Goal: Information Seeking & Learning: Learn about a topic

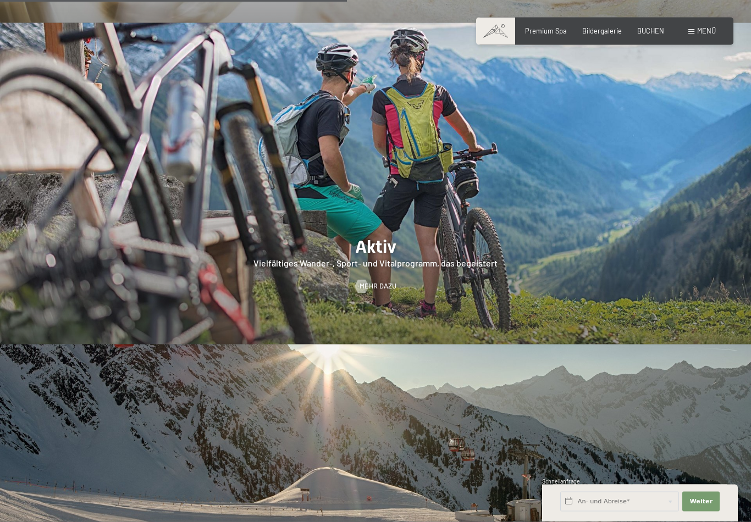
scroll to position [1934, 0]
click at [425, 220] on div at bounding box center [375, 183] width 751 height 321
click at [380, 236] on div at bounding box center [375, 183] width 751 height 321
click at [373, 281] on span "Mehr dazu" at bounding box center [388, 286] width 37 height 10
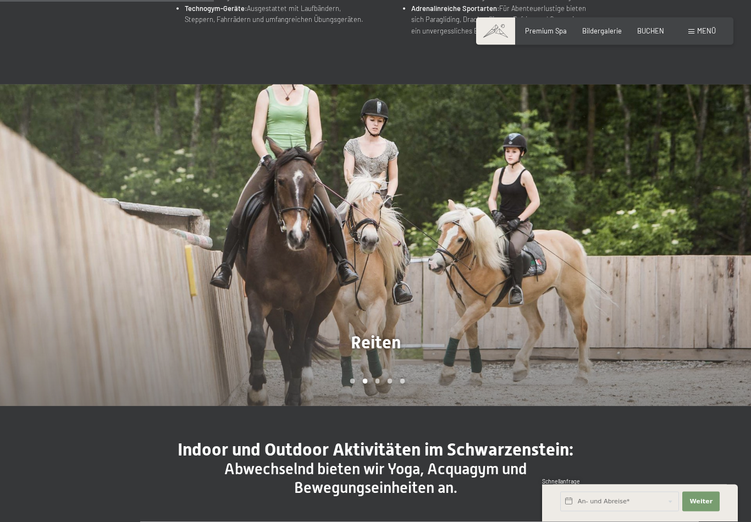
scroll to position [670, 0]
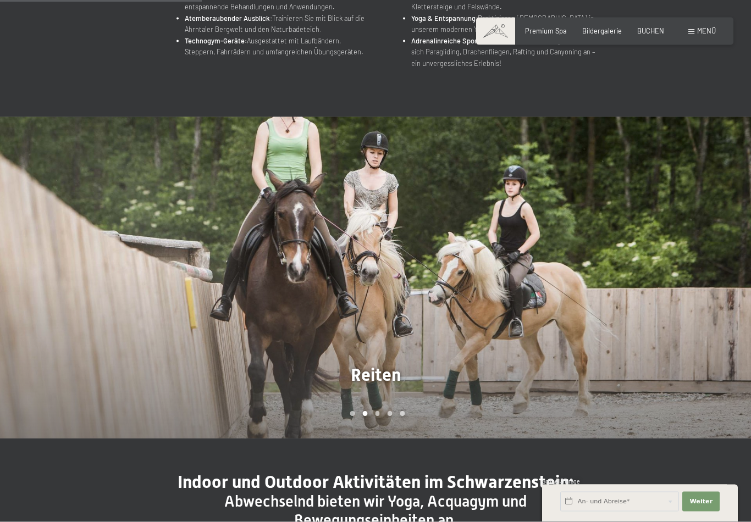
click at [180, 337] on div at bounding box center [187, 277] width 375 height 321
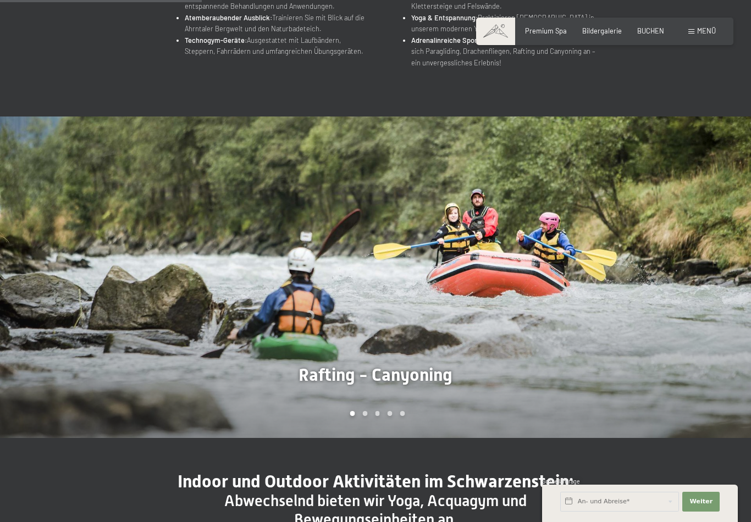
click at [559, 326] on div at bounding box center [562, 276] width 375 height 321
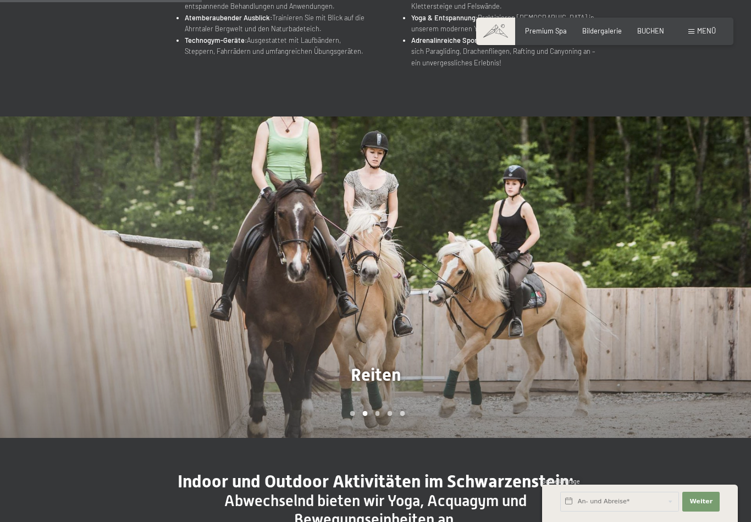
click at [601, 313] on div at bounding box center [562, 276] width 375 height 321
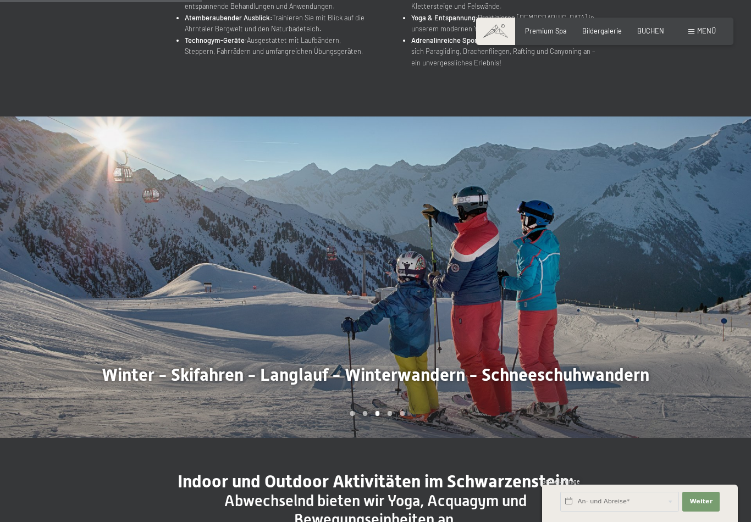
click at [657, 310] on div at bounding box center [562, 276] width 375 height 321
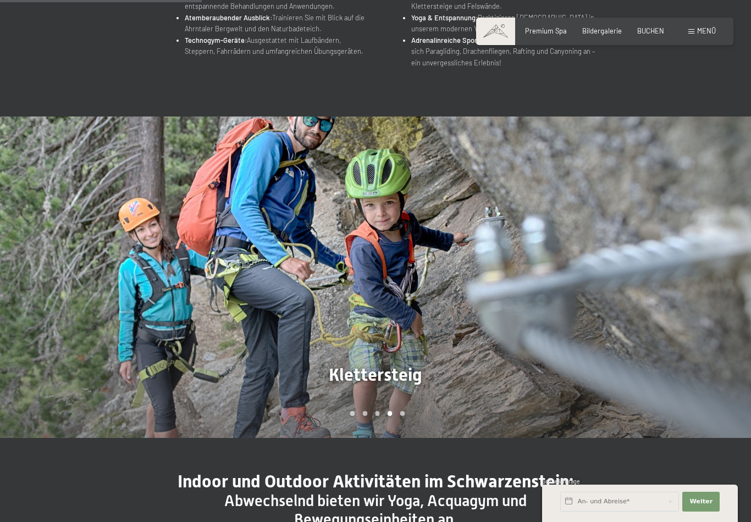
click at [662, 307] on div at bounding box center [562, 276] width 375 height 321
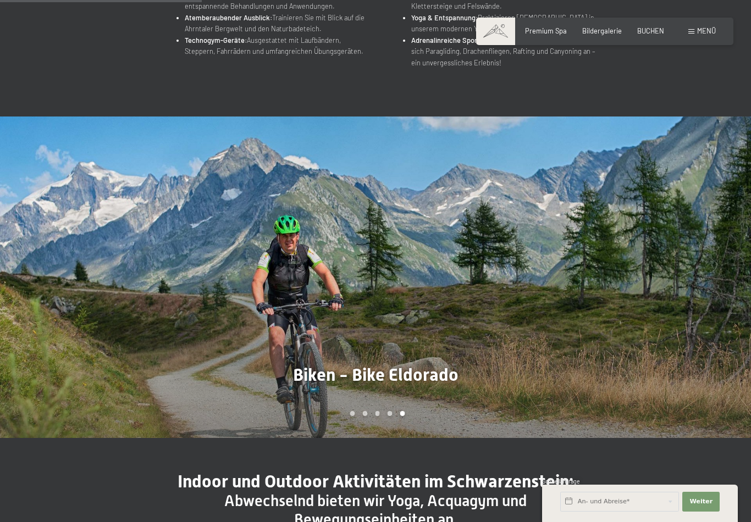
click at [665, 302] on div at bounding box center [562, 276] width 375 height 321
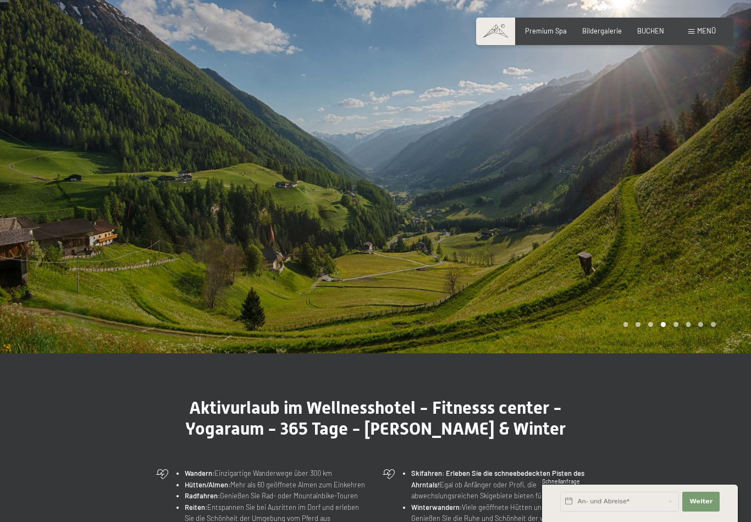
scroll to position [0, 0]
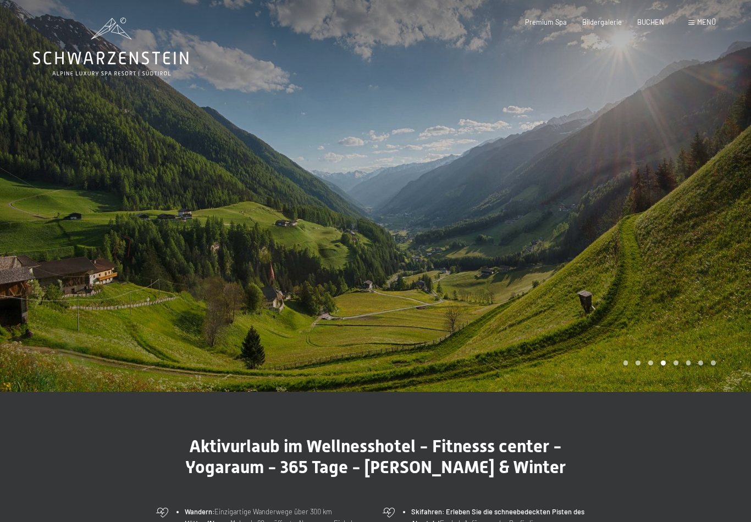
click at [702, 297] on div at bounding box center [562, 196] width 375 height 392
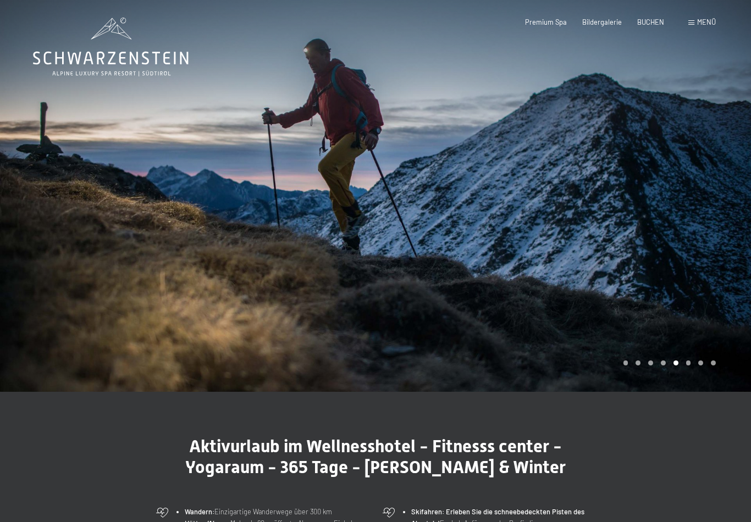
click at [710, 292] on div at bounding box center [562, 196] width 375 height 392
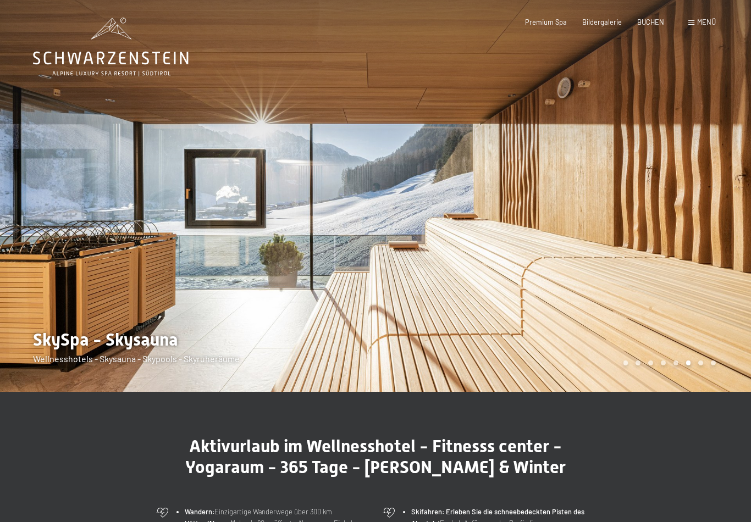
click at [705, 295] on div at bounding box center [562, 196] width 375 height 392
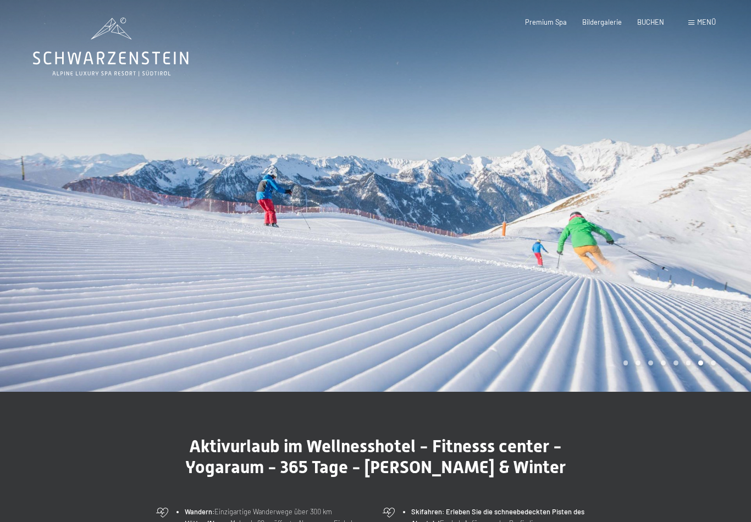
click at [697, 300] on div at bounding box center [562, 196] width 375 height 392
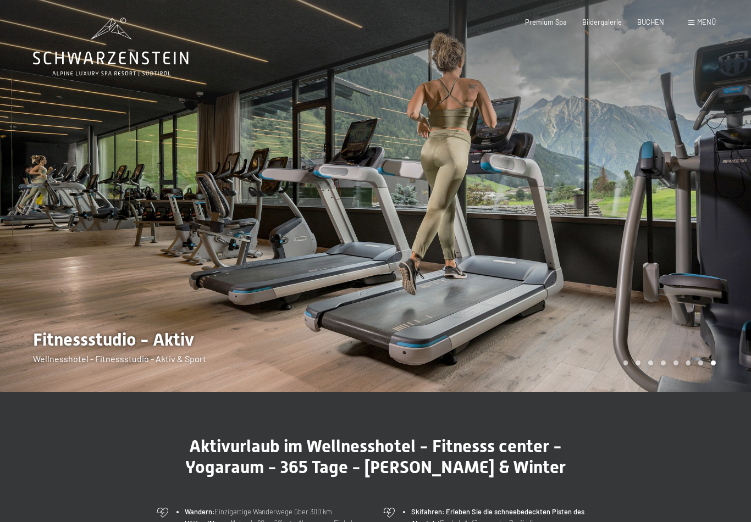
click at [697, 301] on div at bounding box center [562, 196] width 375 height 392
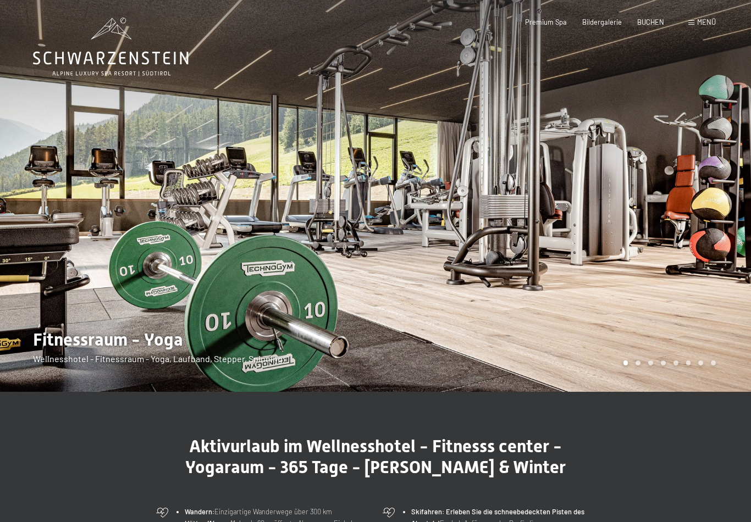
click at [702, 25] on span "Menü" at bounding box center [706, 22] width 19 height 9
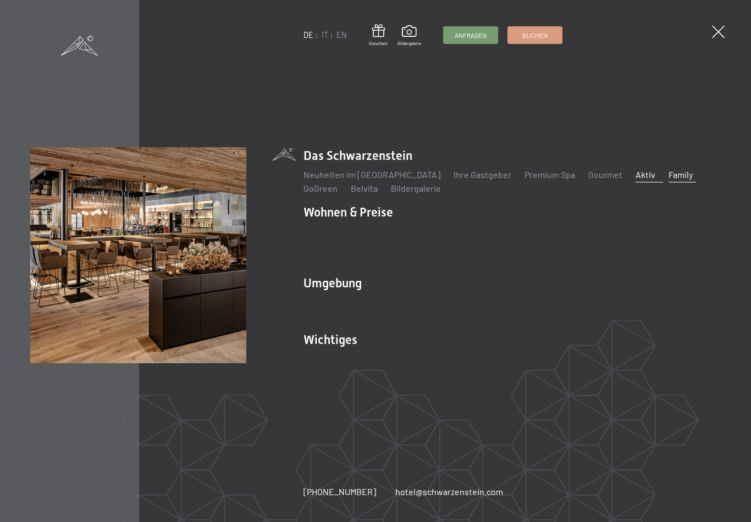
click at [668, 180] on link "Family" at bounding box center [680, 174] width 24 height 10
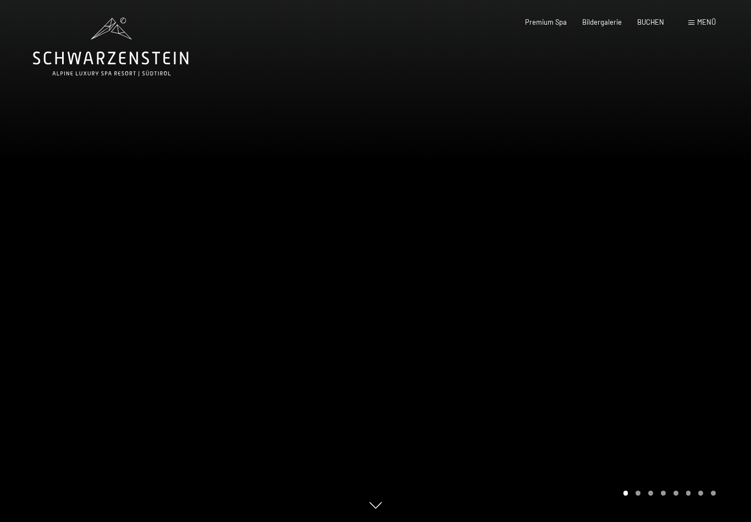
click at [707, 300] on div at bounding box center [562, 261] width 375 height 522
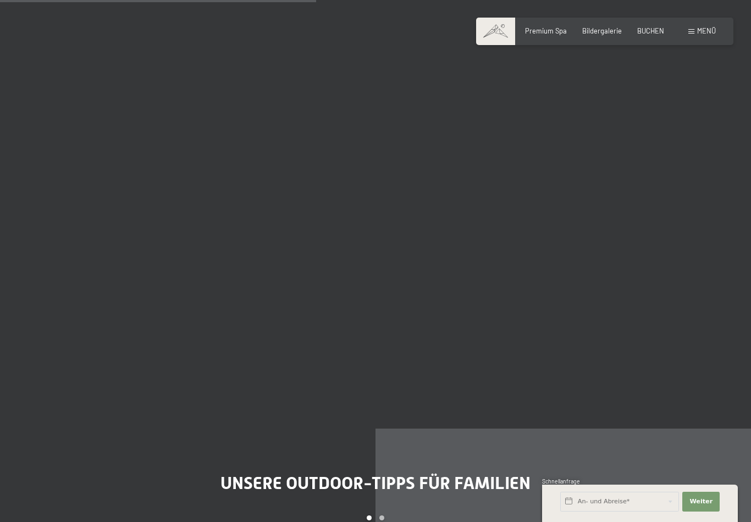
scroll to position [2774, 0]
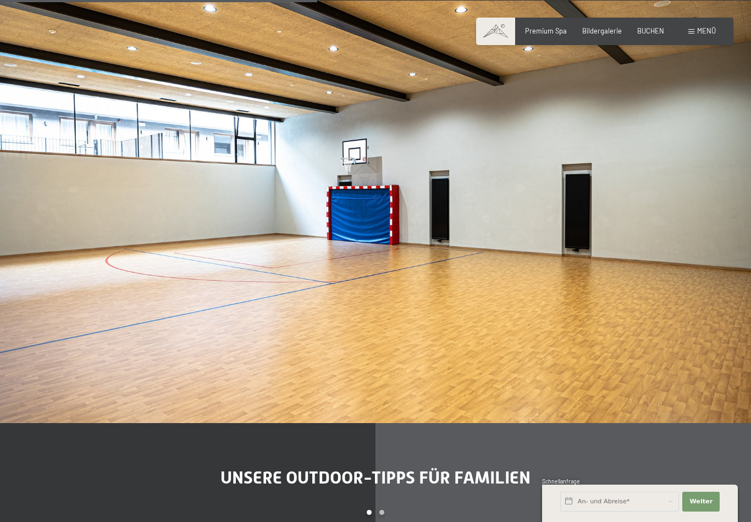
click at [712, 325] on img at bounding box center [375, 212] width 751 height 422
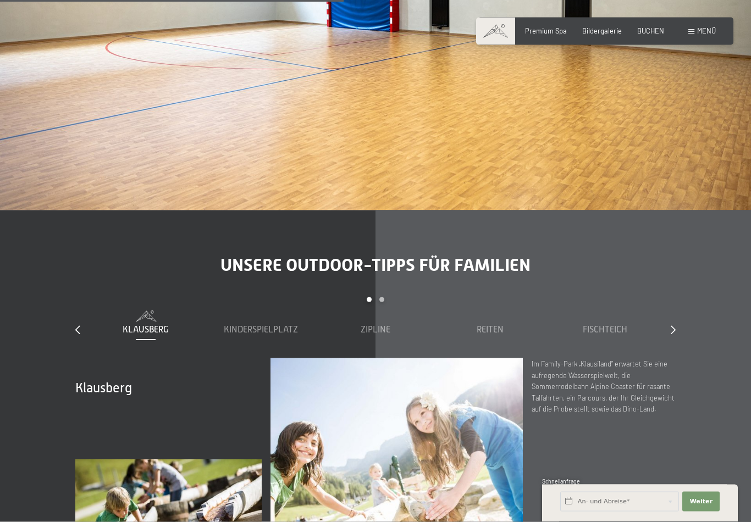
scroll to position [2987, 0]
click at [389, 325] on span "Zipline" at bounding box center [375, 330] width 30 height 10
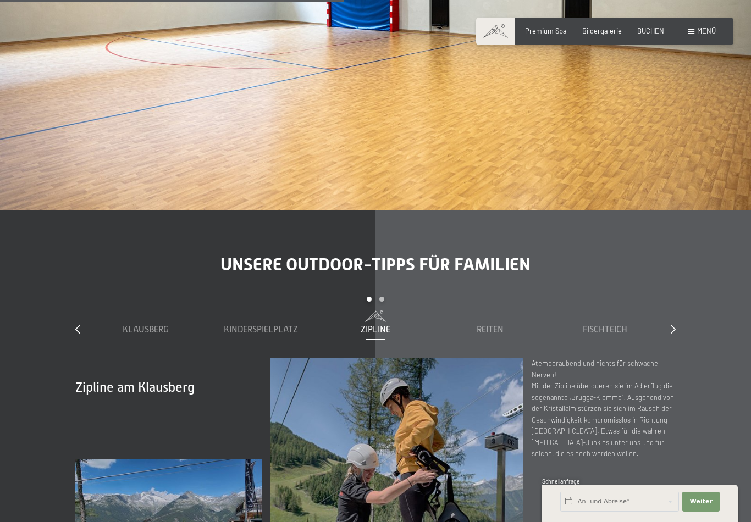
click at [282, 296] on span "Einwilligung Marketing*" at bounding box center [314, 292] width 91 height 11
click at [263, 296] on input "Einwilligung Marketing*" at bounding box center [257, 292] width 11 height 11
checkbox input "false"
click at [269, 325] on span "Kinderspielplatz" at bounding box center [261, 330] width 74 height 10
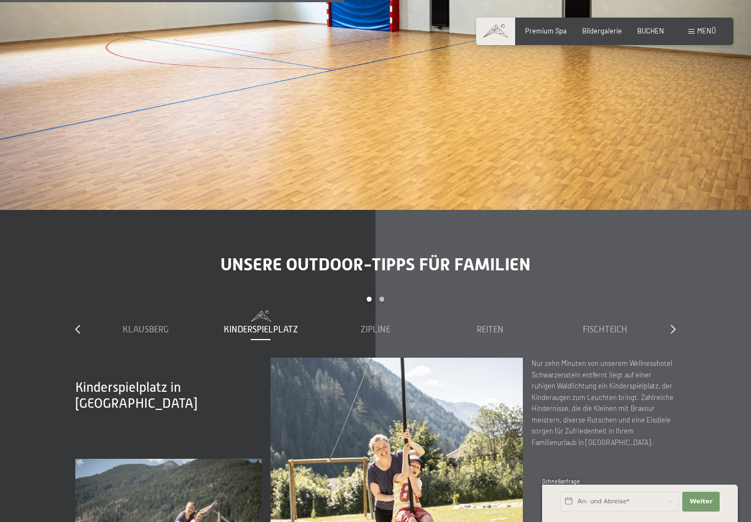
click at [265, 325] on span "Kinderspielplatz" at bounding box center [261, 330] width 74 height 10
click at [158, 325] on span "Klausberg" at bounding box center [146, 330] width 46 height 10
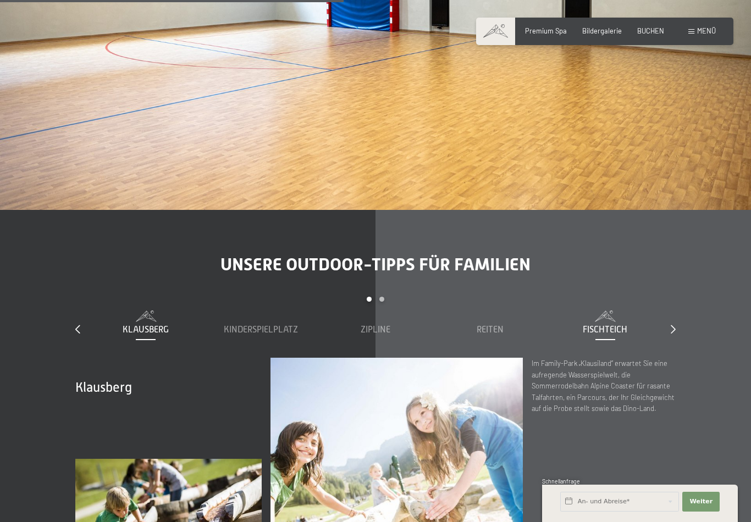
click at [657, 324] on div "Fischteich" at bounding box center [605, 330] width 106 height 12
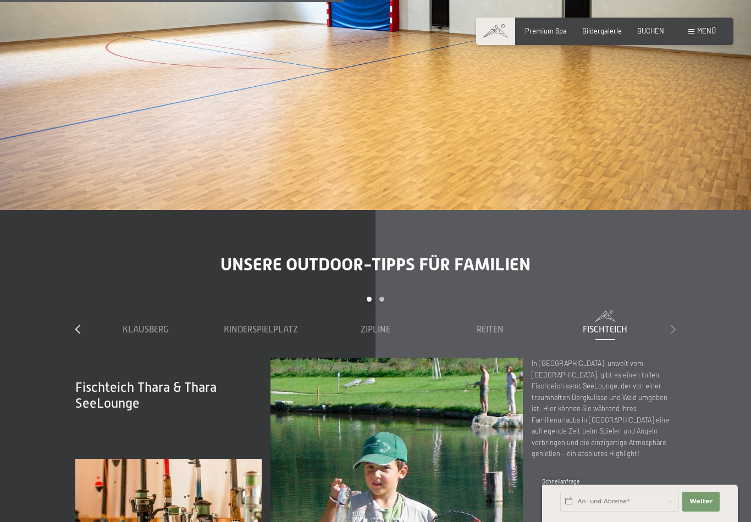
click at [675, 325] on icon at bounding box center [672, 329] width 5 height 9
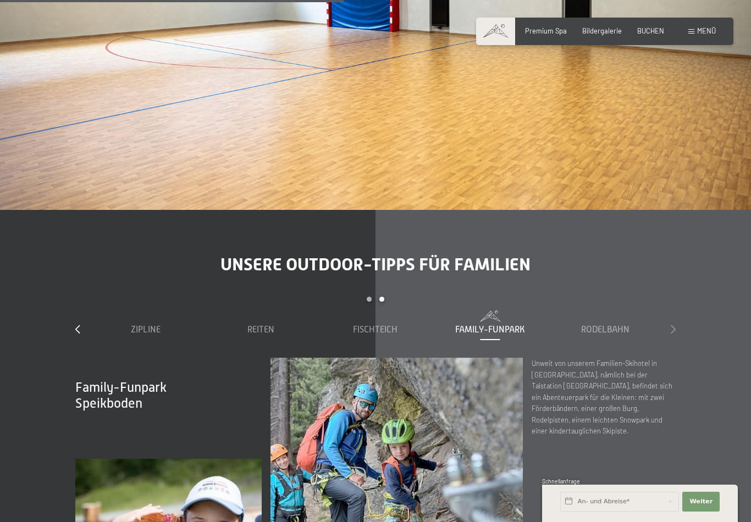
click at [670, 324] on div at bounding box center [672, 330] width 5 height 12
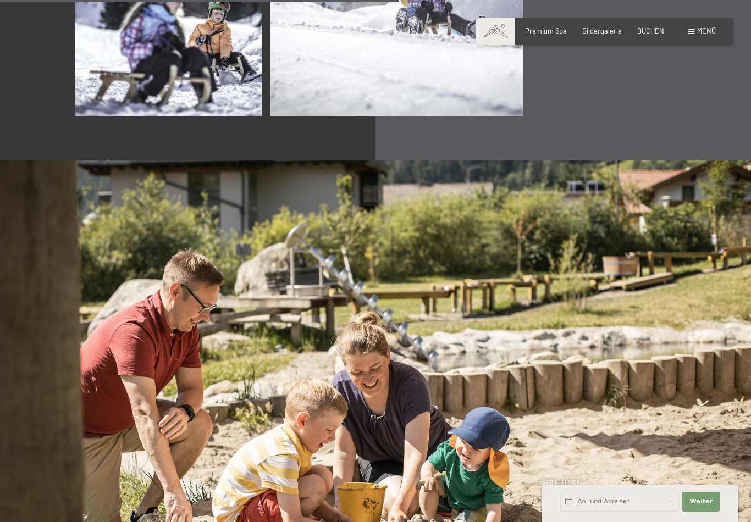
scroll to position [3470, 0]
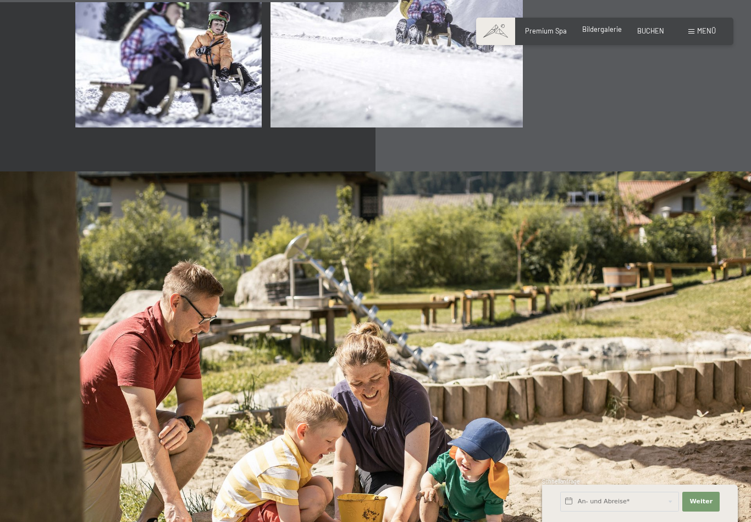
click at [604, 32] on span "Bildergalerie" at bounding box center [602, 29] width 40 height 9
